Goal: Navigation & Orientation: Find specific page/section

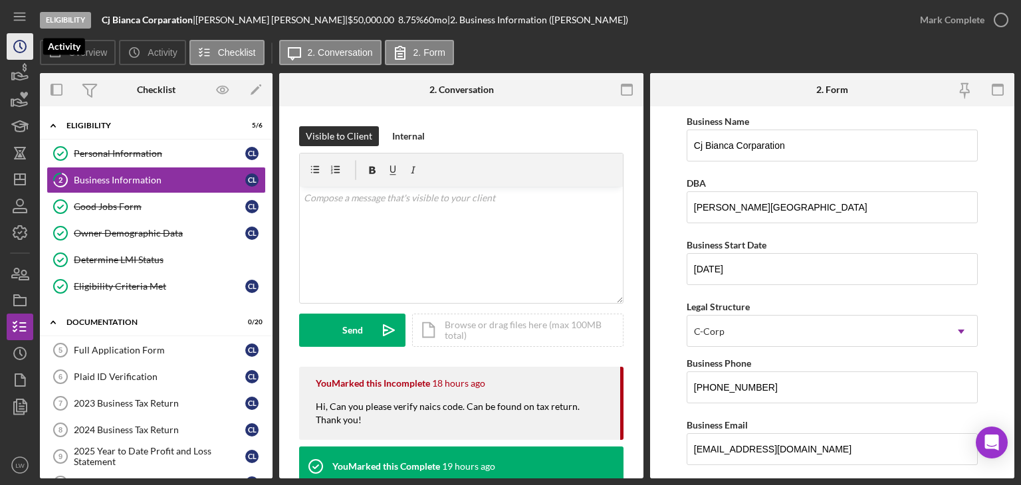
click at [11, 41] on icon "Icon/History" at bounding box center [19, 46] width 33 height 33
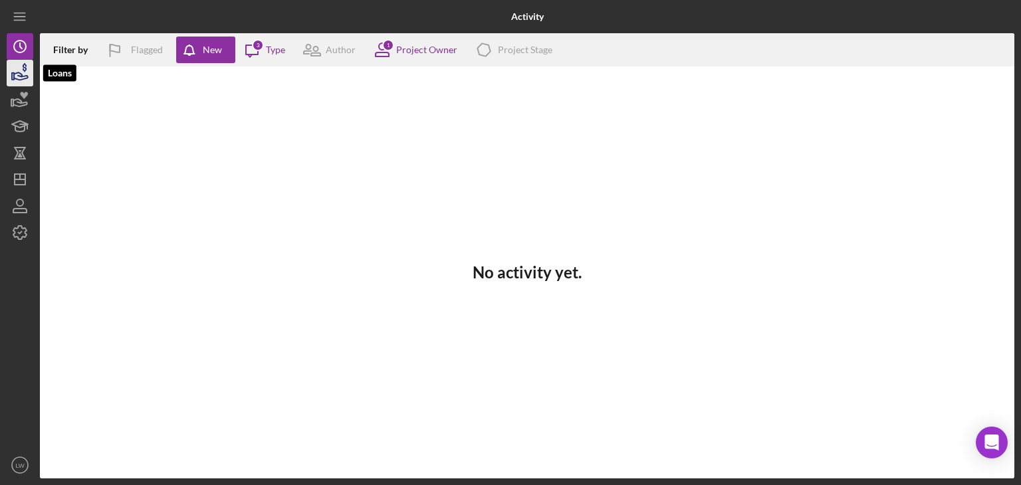
click at [17, 72] on icon "button" at bounding box center [19, 73] width 33 height 33
